Goal: Transaction & Acquisition: Purchase product/service

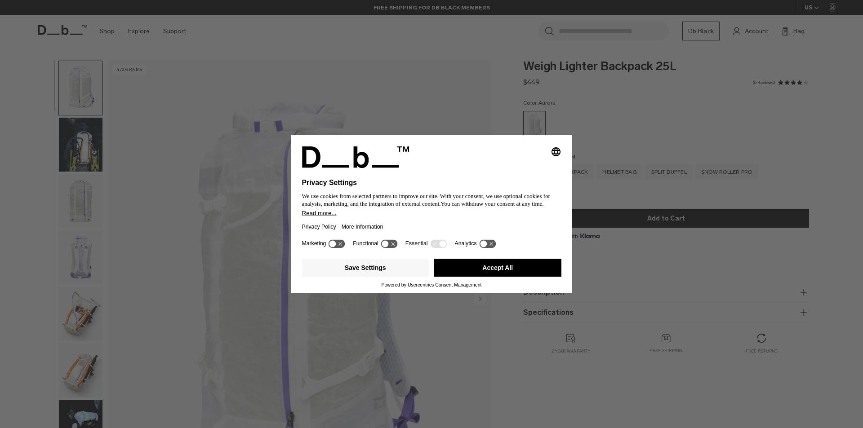
click at [335, 239] on icon at bounding box center [337, 243] width 18 height 9
click at [338, 242] on icon at bounding box center [337, 244] width 17 height 9
click at [464, 270] on button "Accept All" at bounding box center [497, 268] width 127 height 18
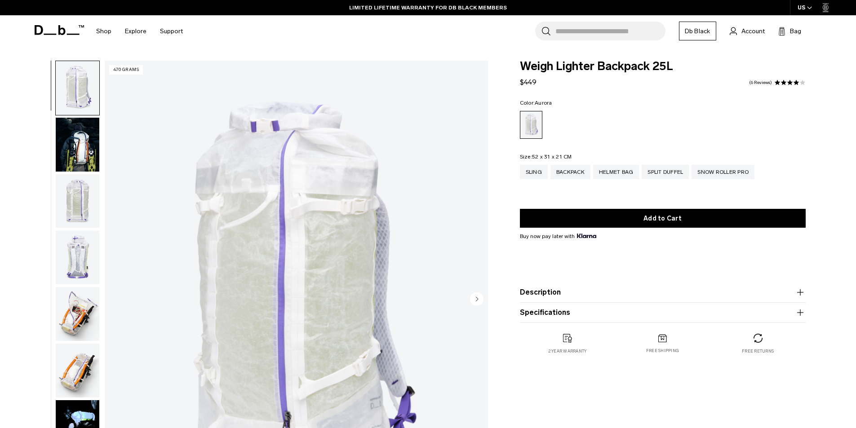
click at [86, 320] on img "button" at bounding box center [78, 314] width 44 height 54
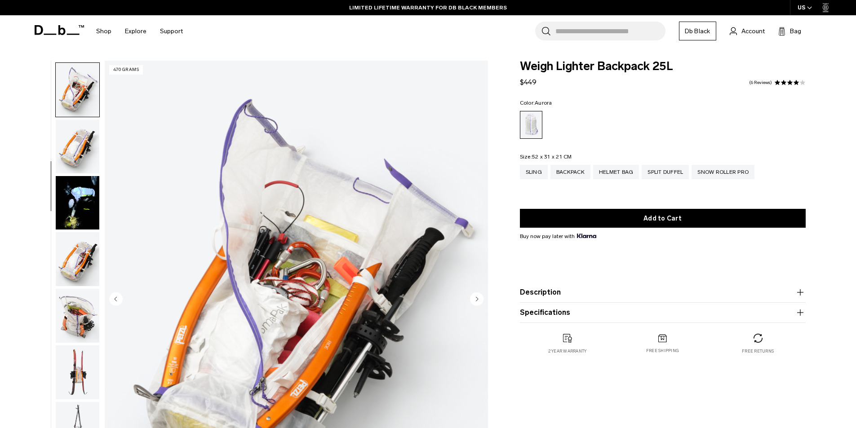
scroll to position [226, 0]
click at [78, 101] on img "button" at bounding box center [78, 88] width 44 height 54
click at [71, 322] on img "button" at bounding box center [78, 314] width 44 height 54
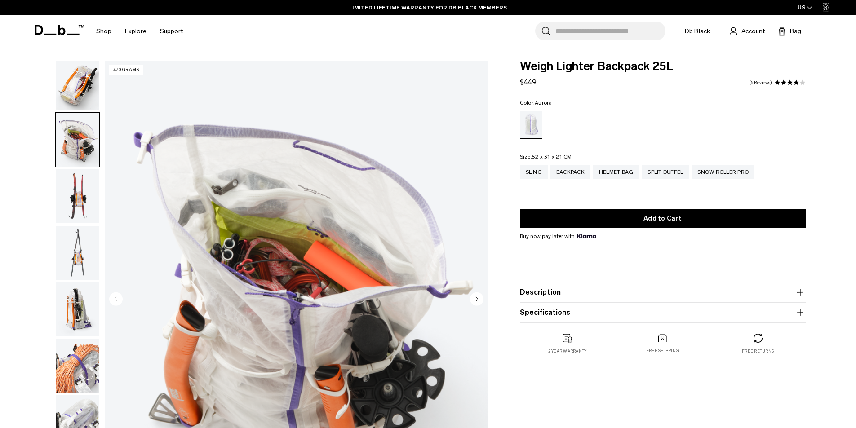
click at [75, 352] on ul at bounding box center [77, 300] width 44 height 479
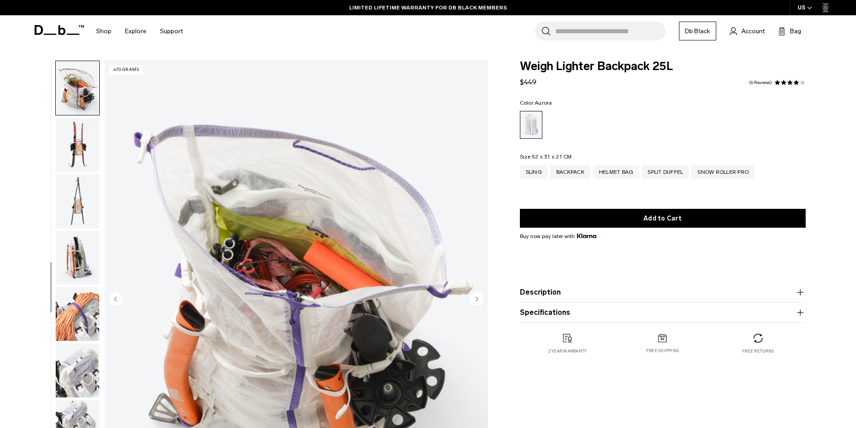
click at [75, 319] on img "button" at bounding box center [78, 314] width 44 height 54
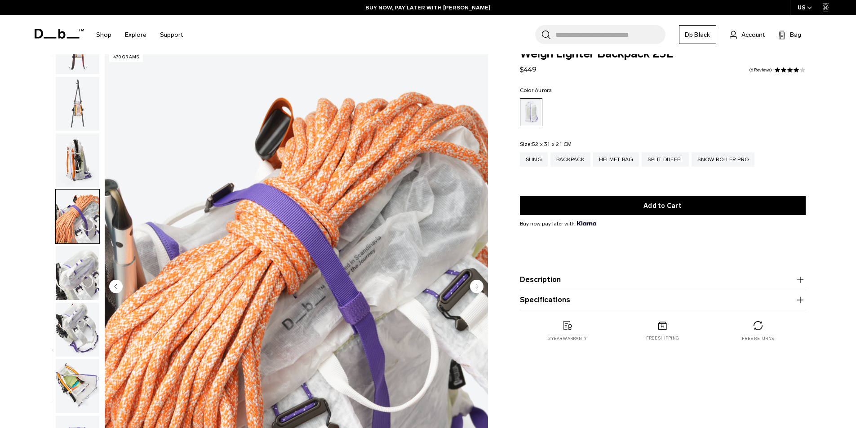
scroll to position [0, 0]
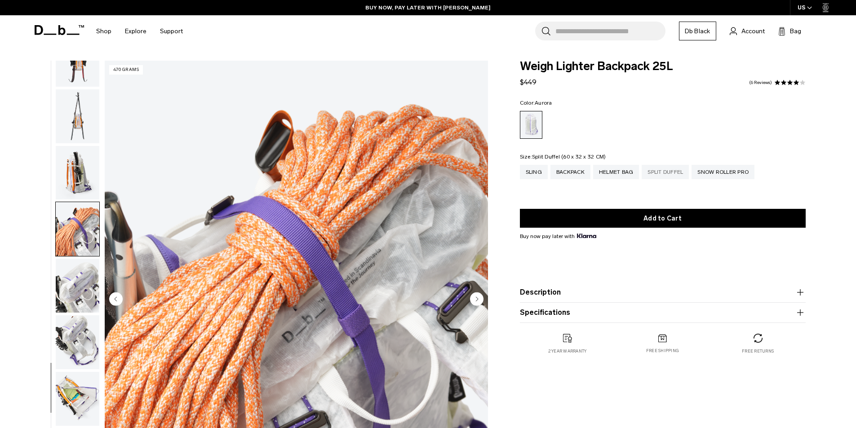
click at [668, 173] on div "Split Duffel" at bounding box center [665, 172] width 47 height 14
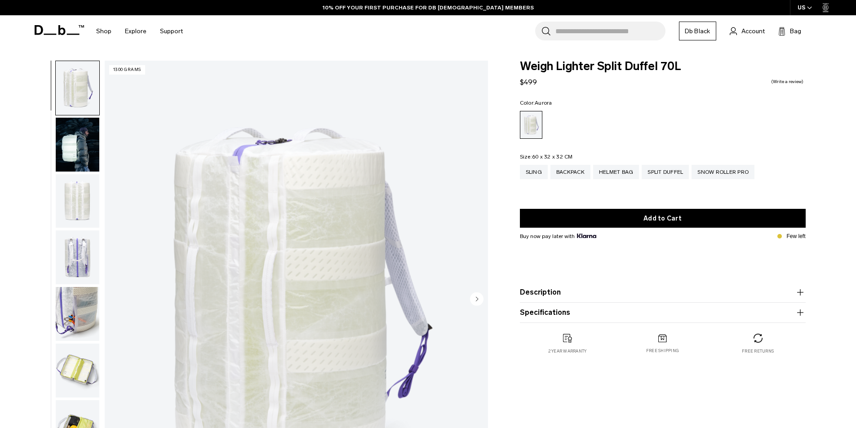
click at [57, 26] on icon at bounding box center [59, 30] width 49 height 10
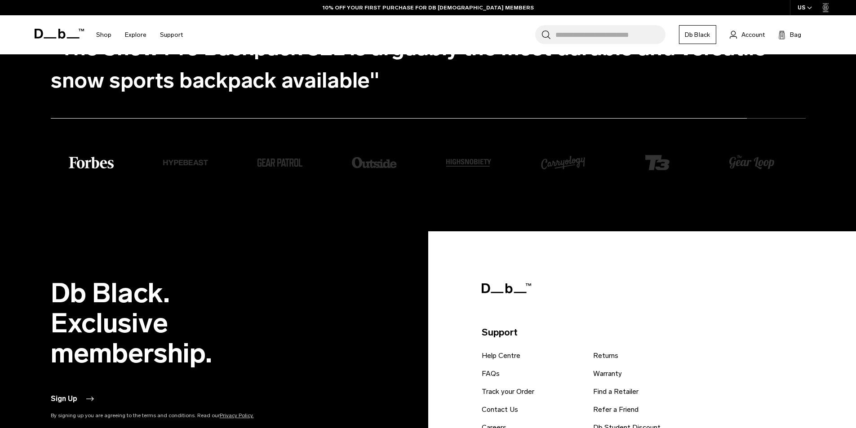
scroll to position [2224, 0]
